Goal: Check status: Check status

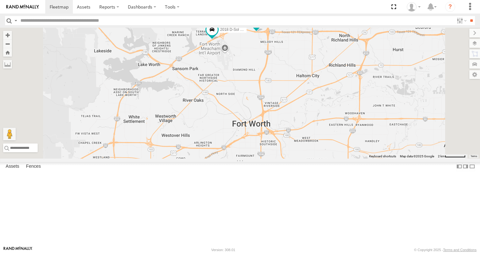
click at [0, 0] on link at bounding box center [0, 0] width 0 height 0
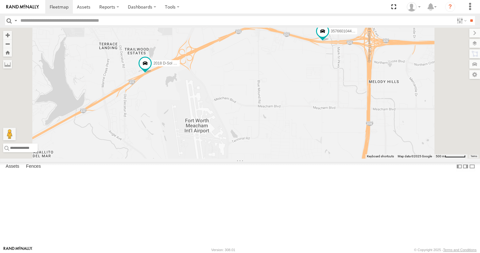
click at [0, 0] on link at bounding box center [0, 0] width 0 height 0
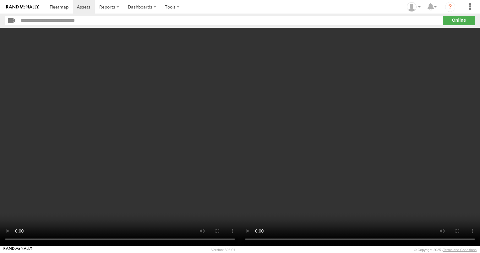
click at [238, 150] on video at bounding box center [120, 137] width 240 height 218
click at [319, 181] on video at bounding box center [360, 137] width 240 height 218
